Goal: Register for event/course

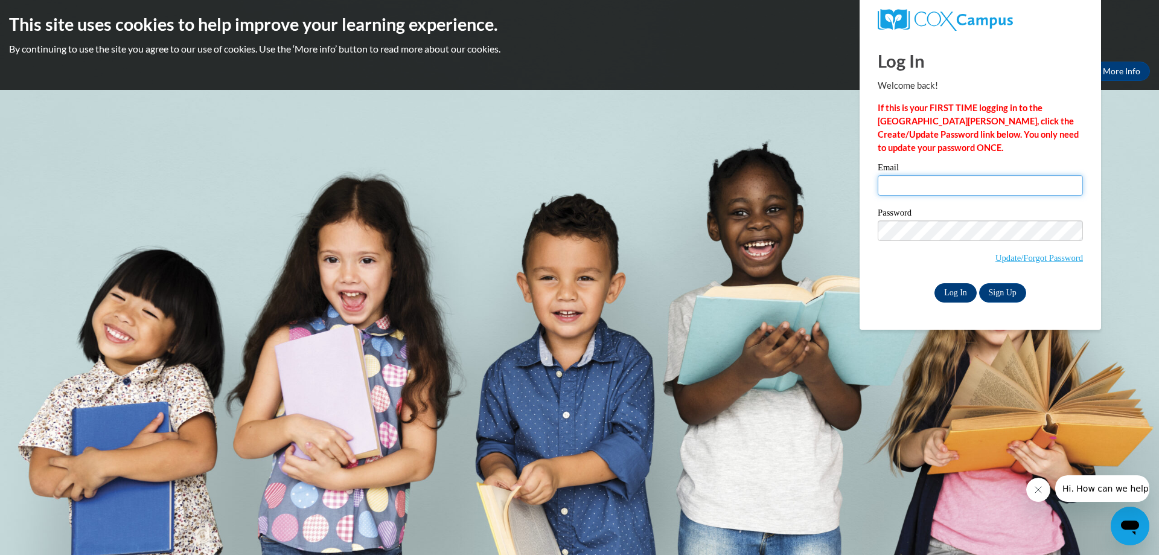
type input "pownall.afton.h@muscogee.k12.ga.us"
click at [952, 290] on input "Log In" at bounding box center [956, 292] width 42 height 19
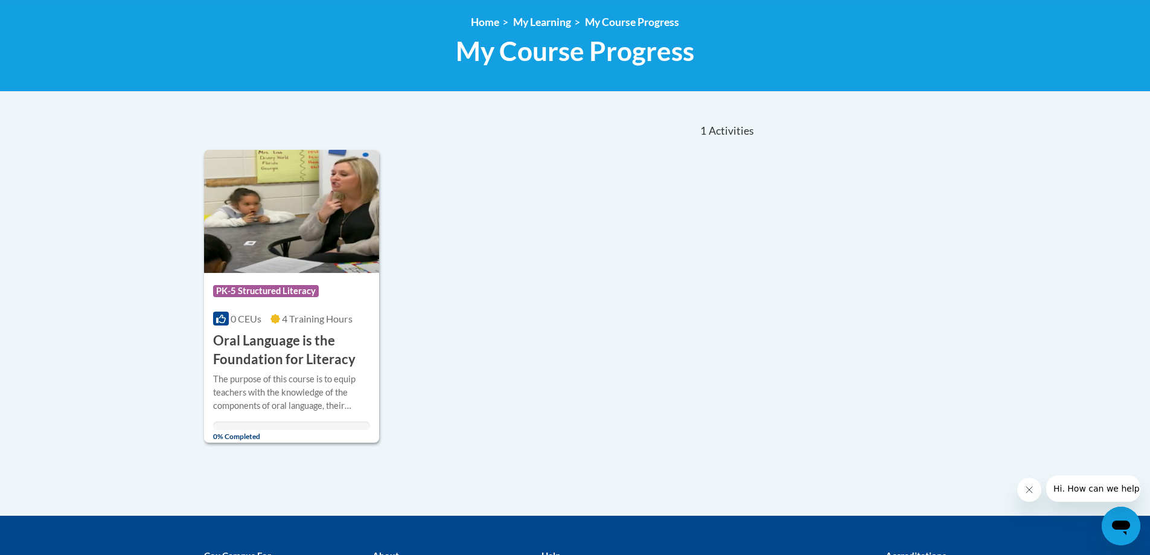
scroll to position [181, 0]
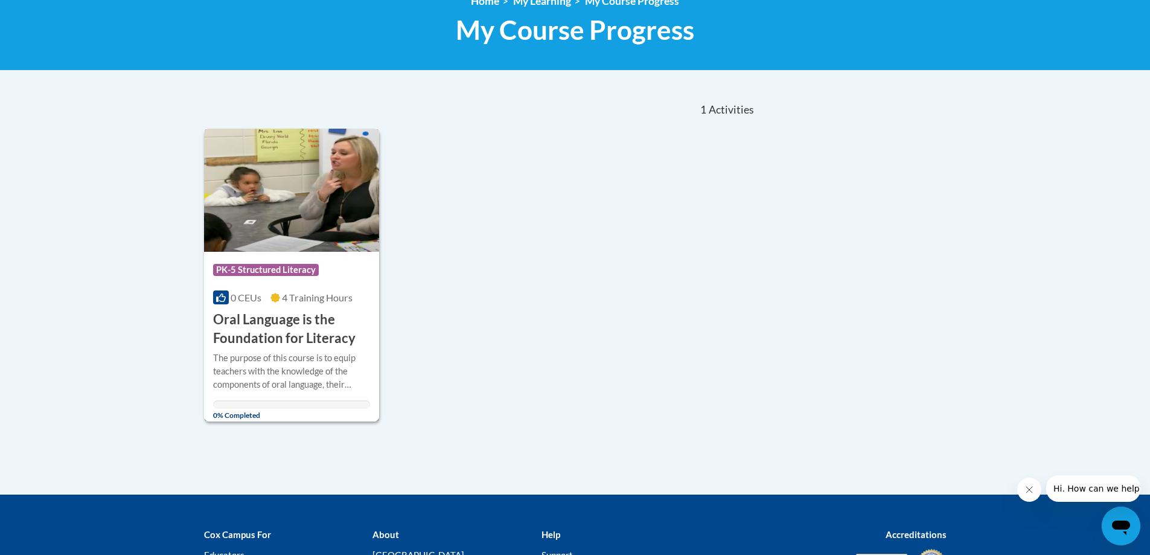
click at [310, 341] on h3 "Oral Language is the Foundation for Literacy" at bounding box center [292, 328] width 158 height 37
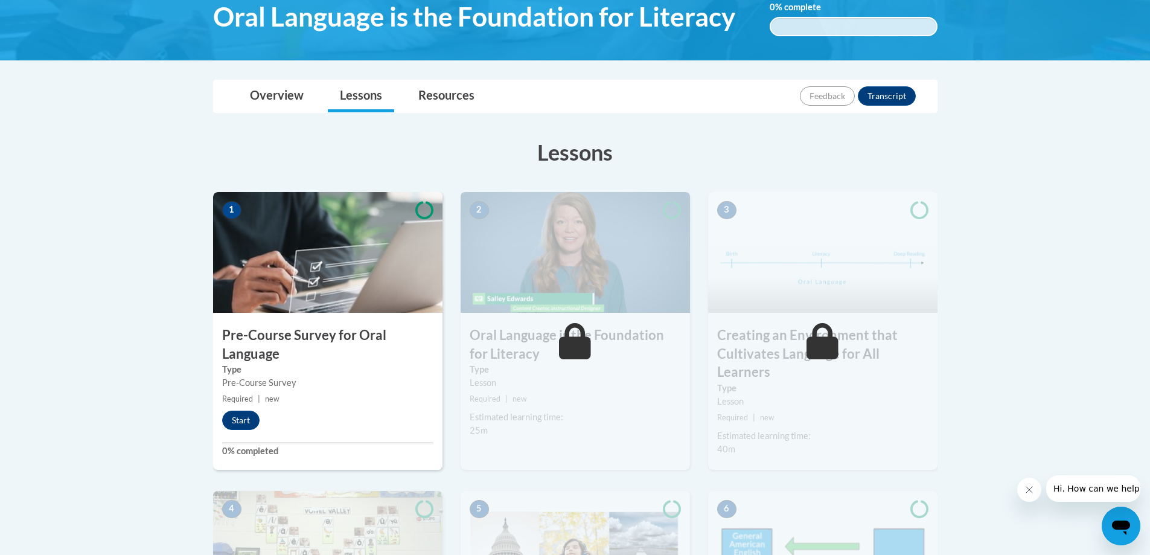
scroll to position [242, 0]
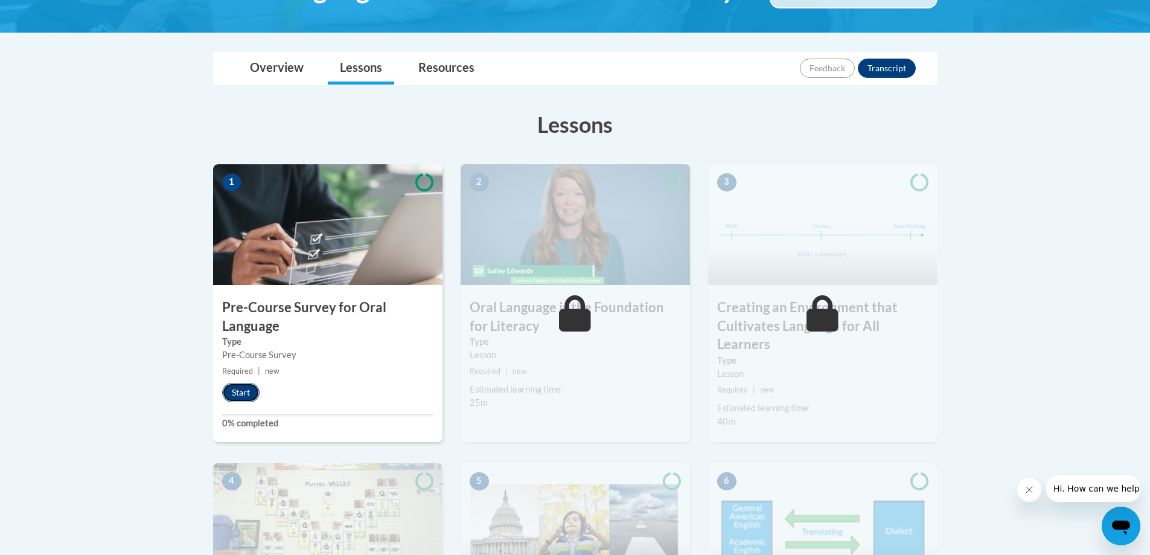
click at [240, 393] on button "Start" at bounding box center [240, 392] width 37 height 19
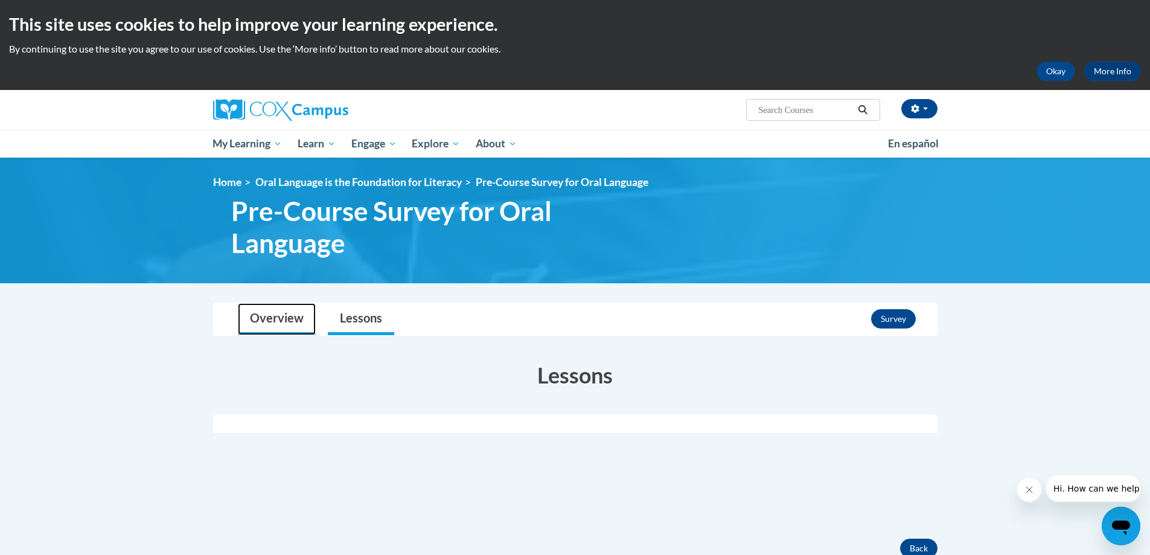
click at [289, 321] on link "Overview" at bounding box center [277, 319] width 78 height 32
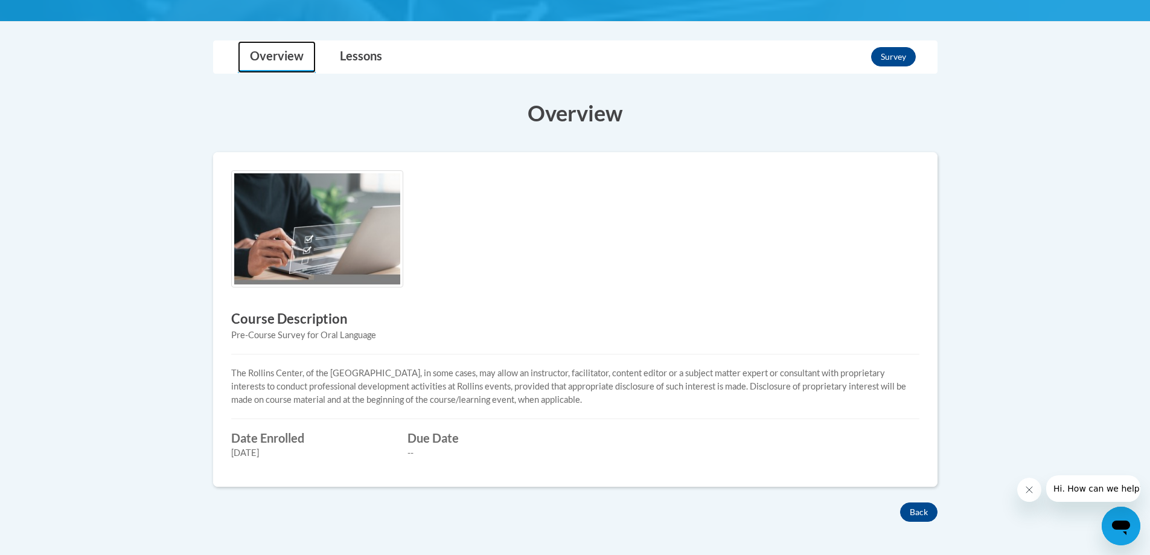
scroll to position [242, 0]
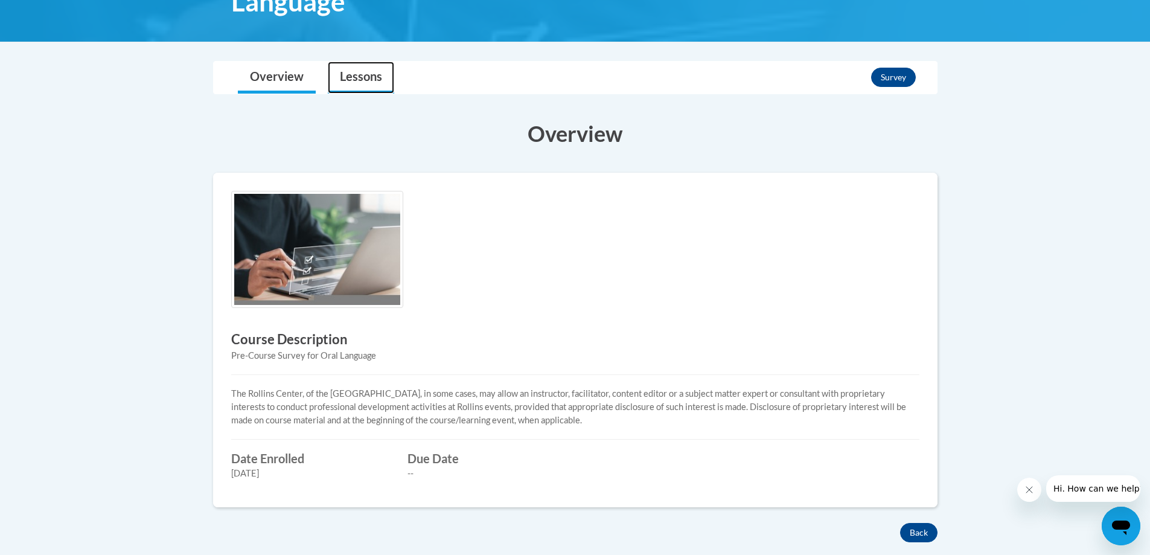
click at [374, 82] on link "Lessons" at bounding box center [361, 78] width 66 height 32
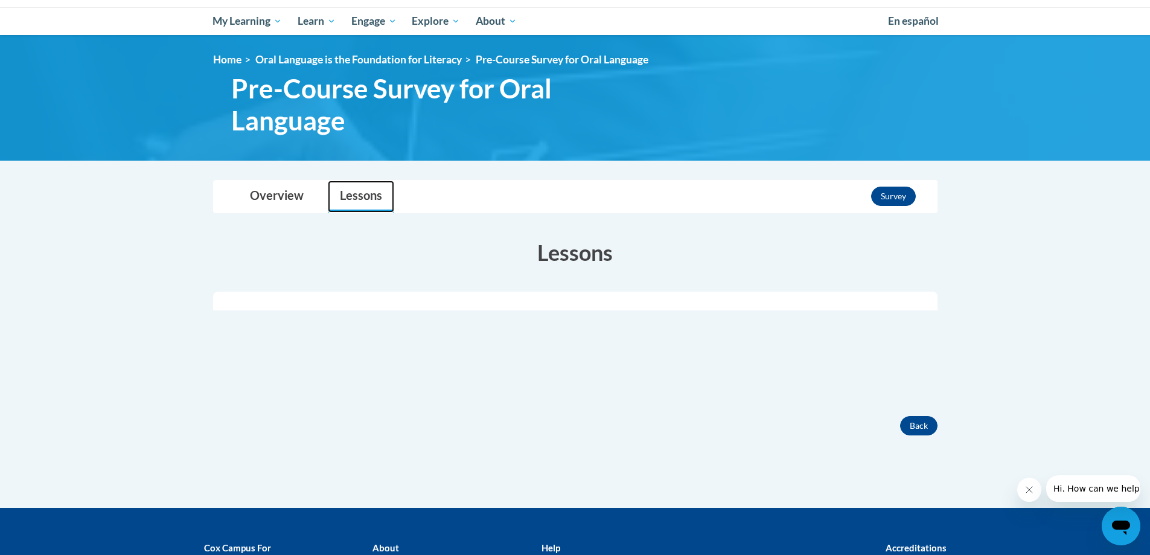
scroll to position [121, 0]
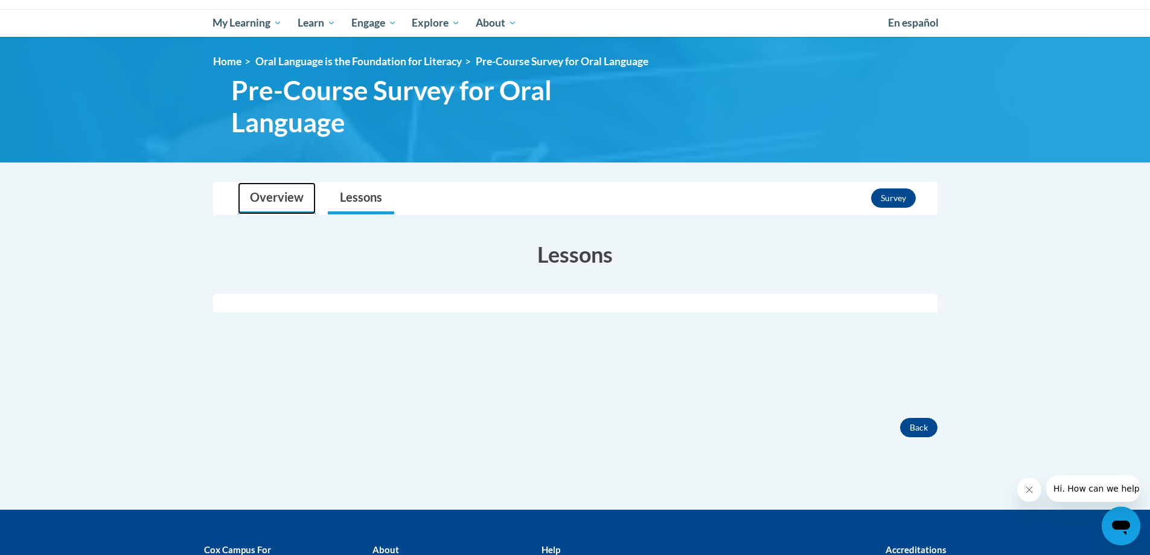
click at [288, 187] on link "Overview" at bounding box center [277, 198] width 78 height 32
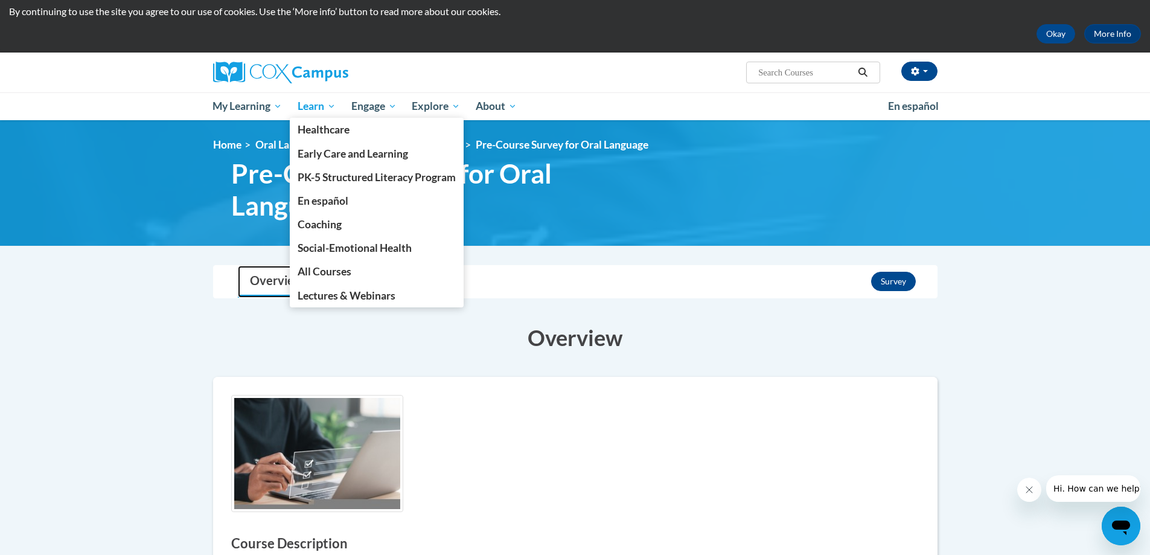
scroll to position [0, 0]
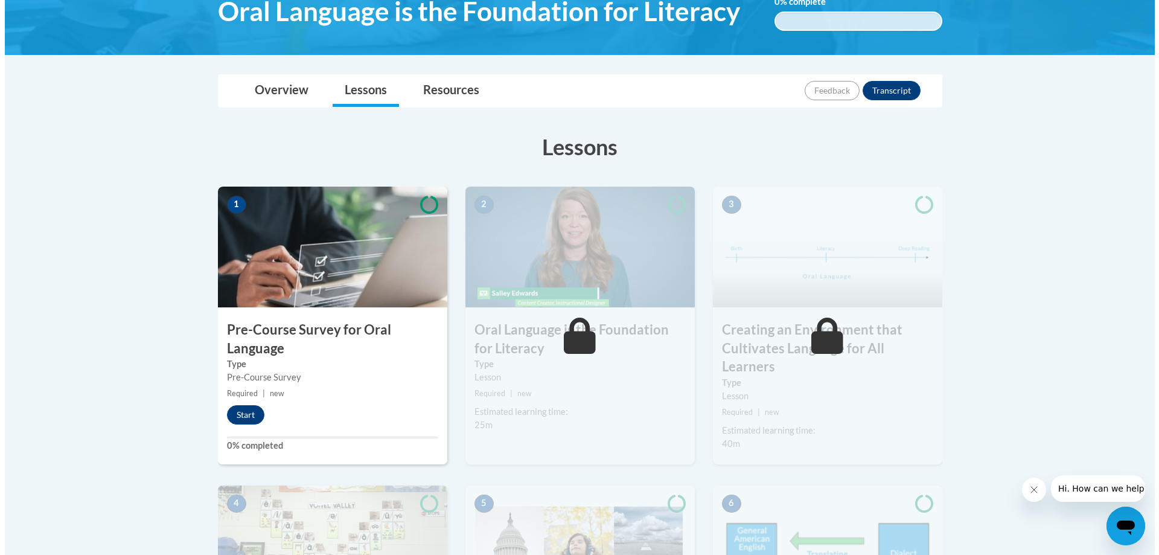
scroll to position [242, 0]
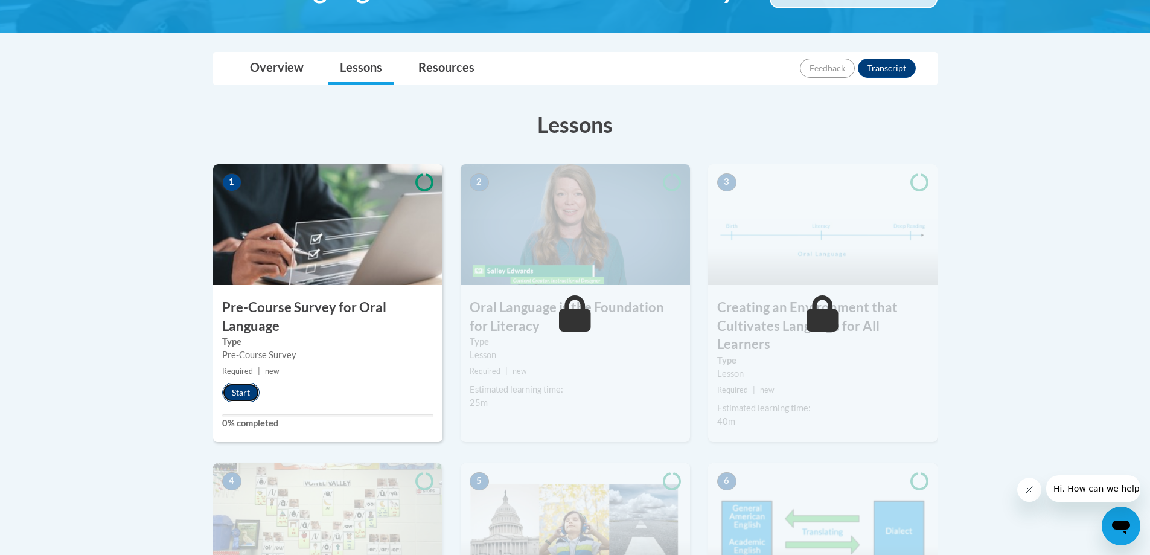
click at [238, 390] on button "Start" at bounding box center [240, 392] width 37 height 19
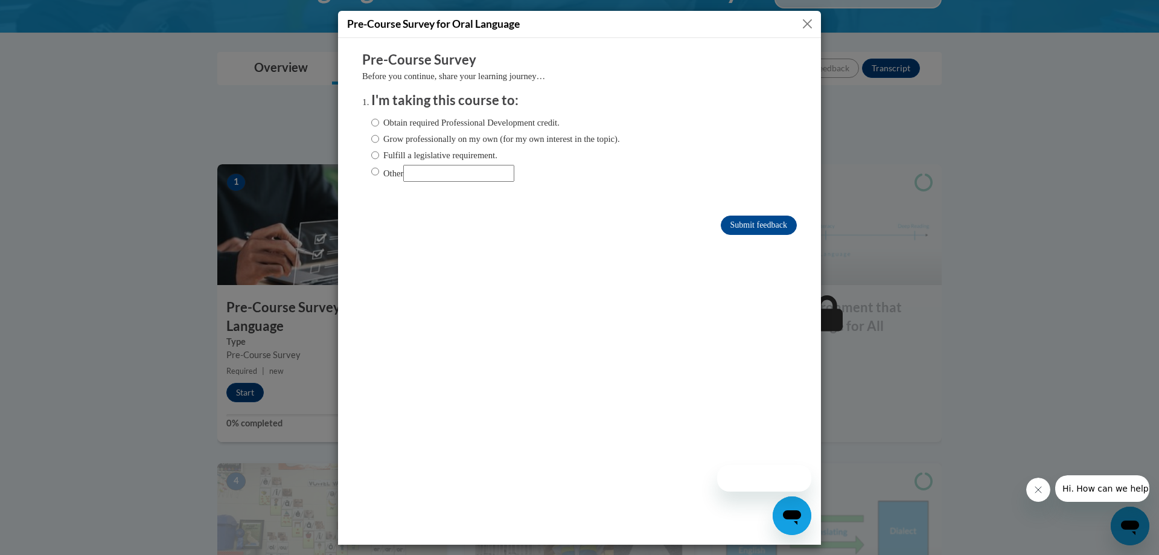
scroll to position [0, 0]
click at [371, 122] on input "Obtain required Professional Development credit." at bounding box center [375, 121] width 8 height 13
radio input "true"
click at [741, 224] on input "Submit feedback" at bounding box center [759, 224] width 76 height 19
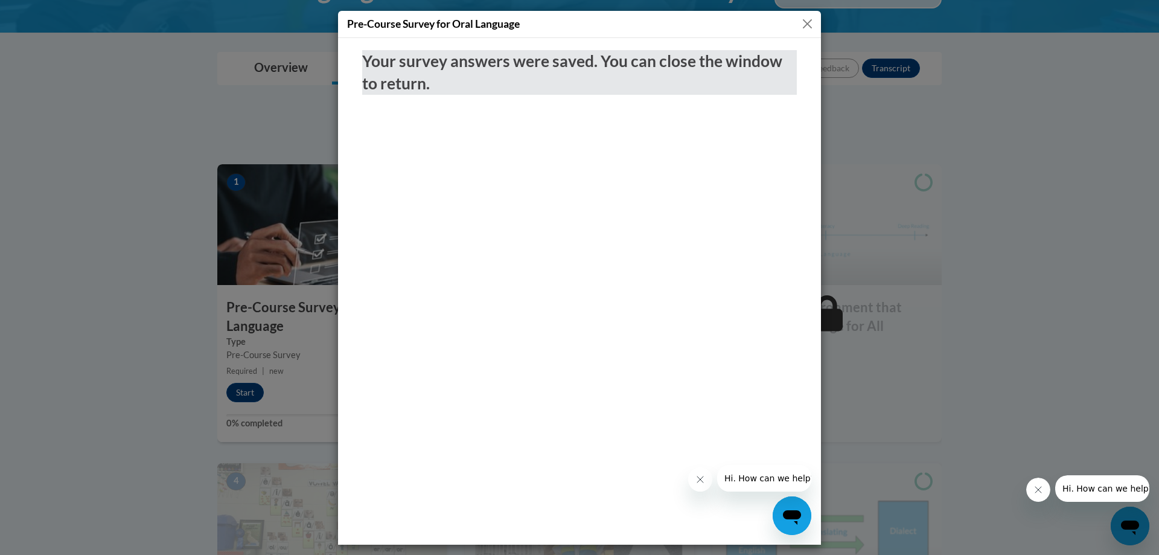
click at [806, 24] on button "Close" at bounding box center [807, 23] width 15 height 15
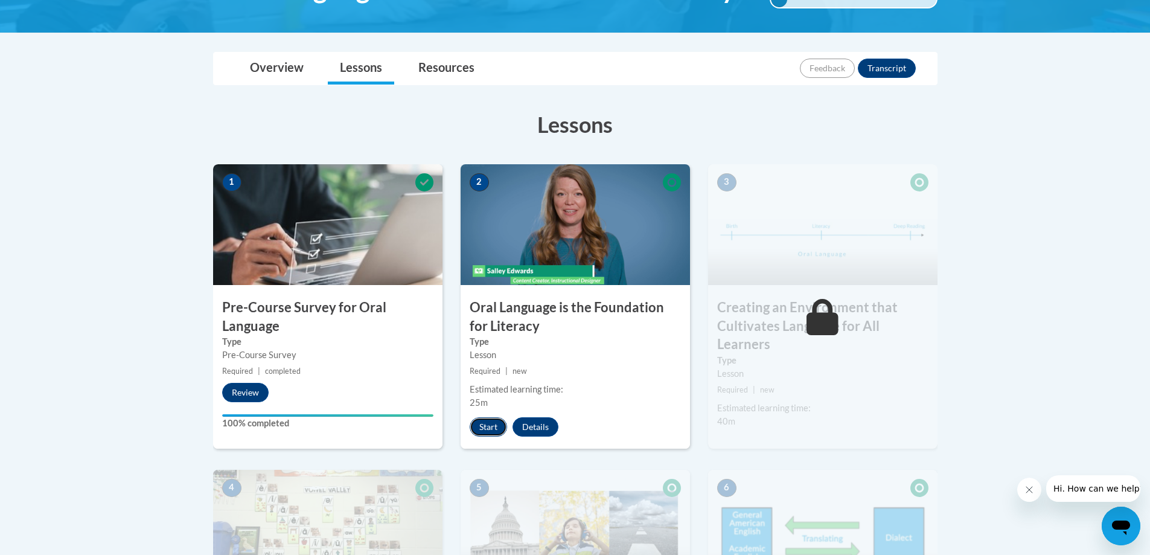
click at [490, 427] on button "Start" at bounding box center [488, 426] width 37 height 19
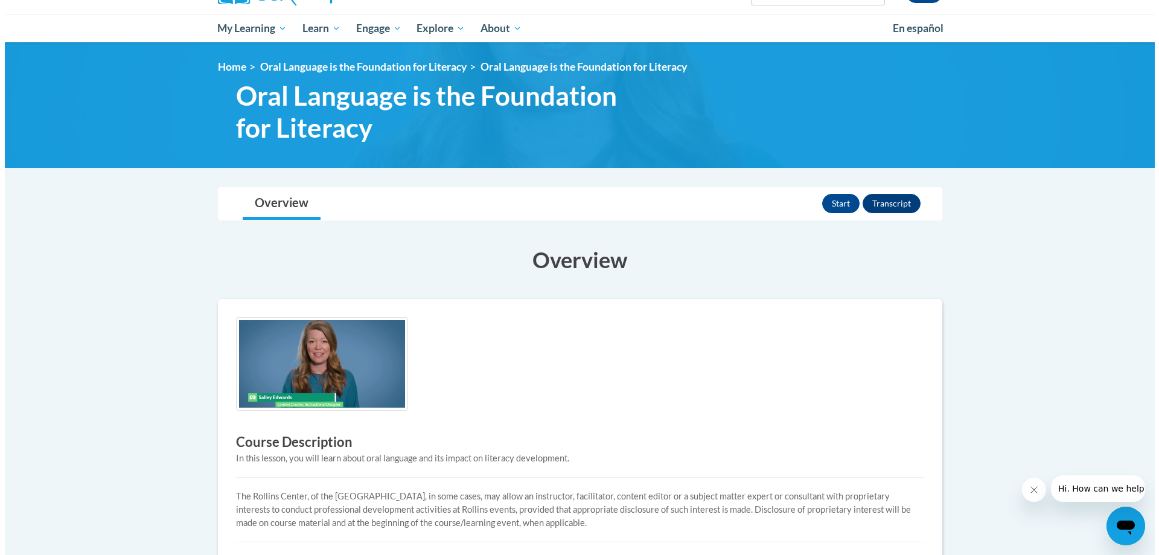
scroll to position [242, 0]
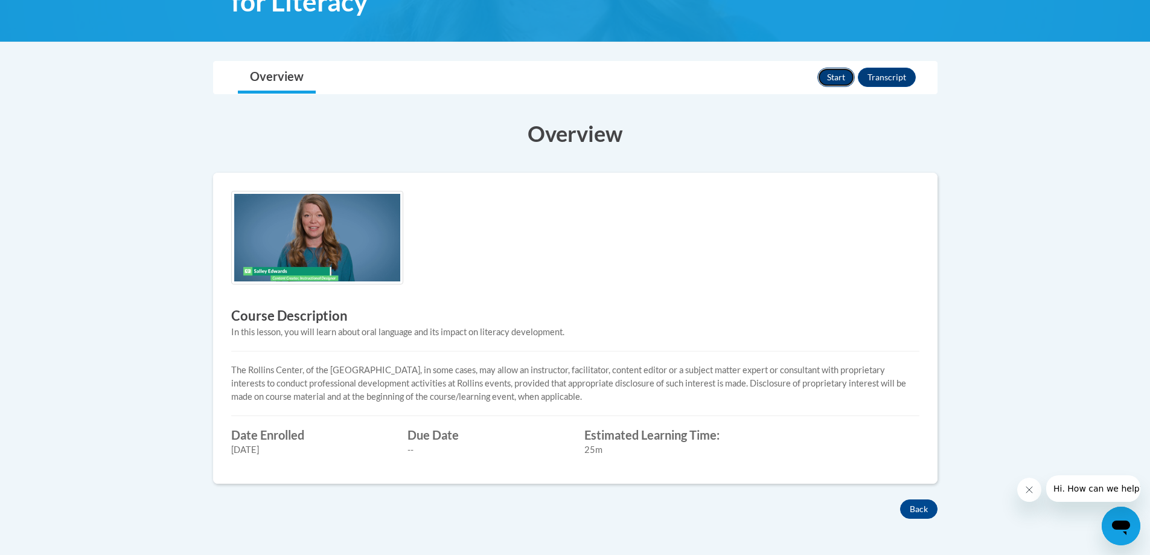
click at [846, 80] on button "Start" at bounding box center [835, 77] width 37 height 19
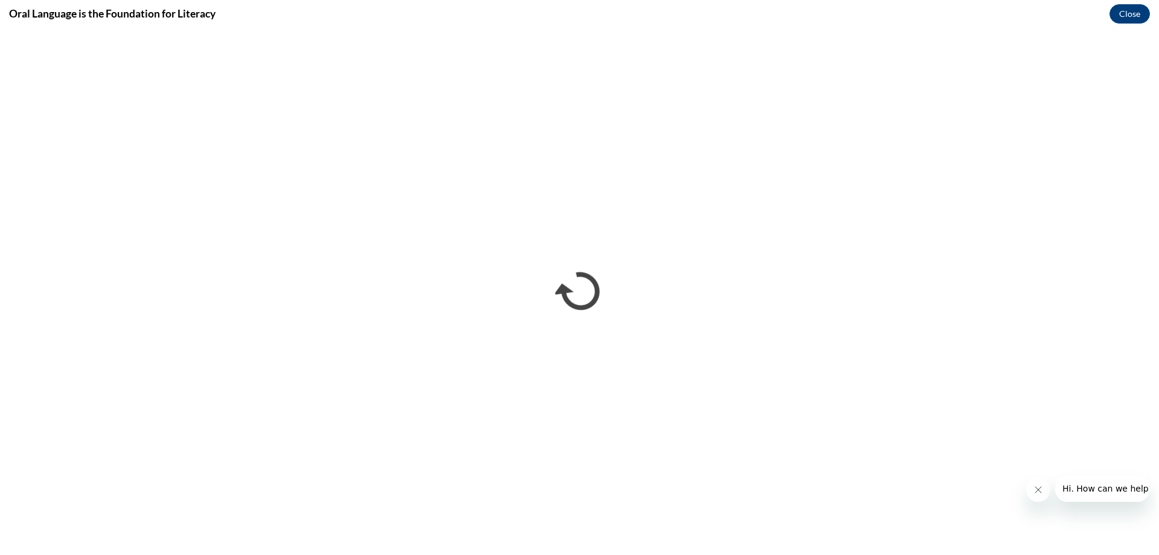
scroll to position [0, 0]
